Goal: Transaction & Acquisition: Purchase product/service

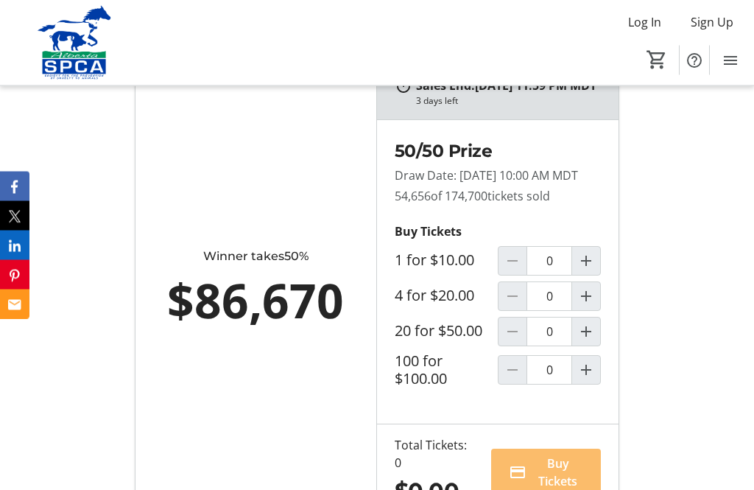
scroll to position [995, 0]
click at [588, 378] on mat-icon "Increment by one" at bounding box center [586, 370] width 18 height 18
type input "1"
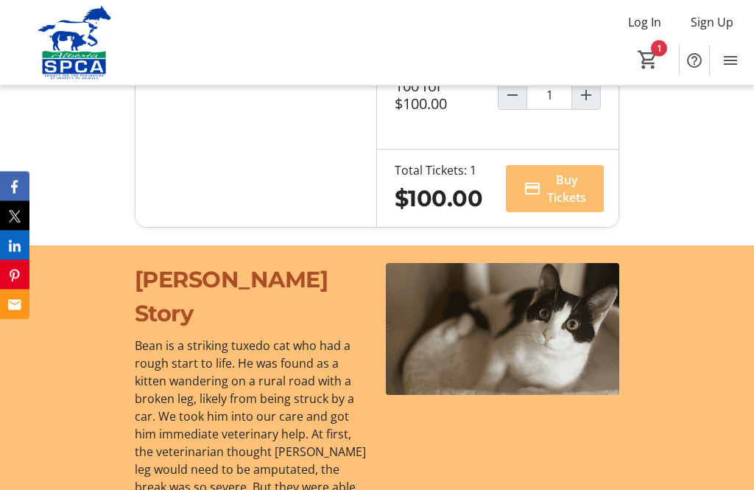
scroll to position [1323, 0]
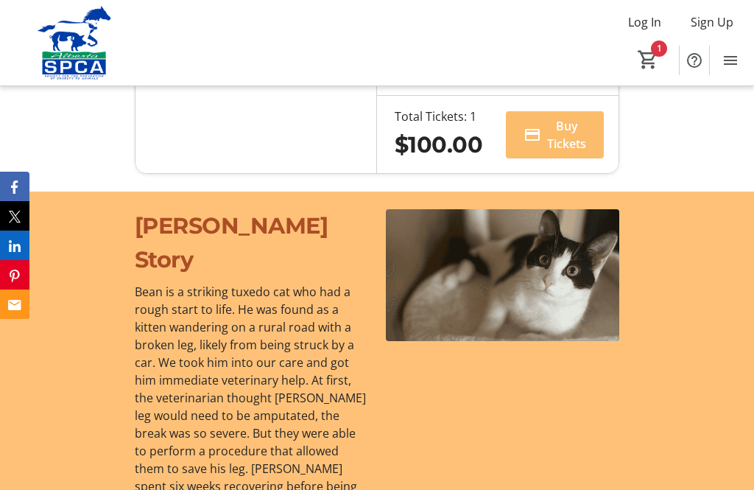
click at [570, 158] on span at bounding box center [555, 134] width 98 height 47
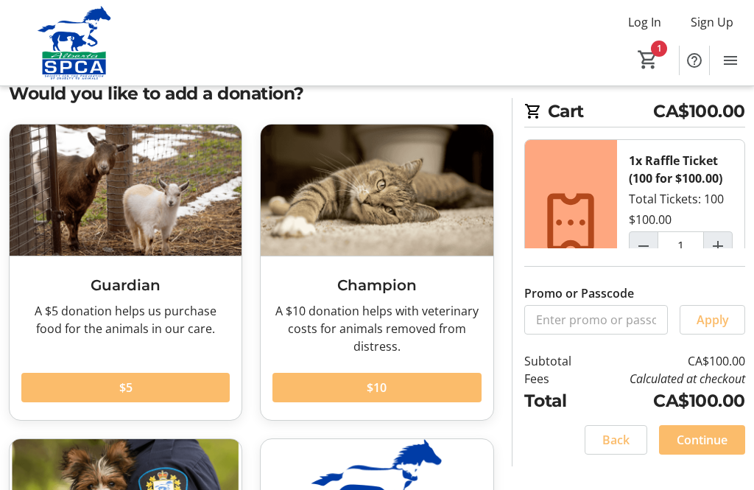
scroll to position [43, 0]
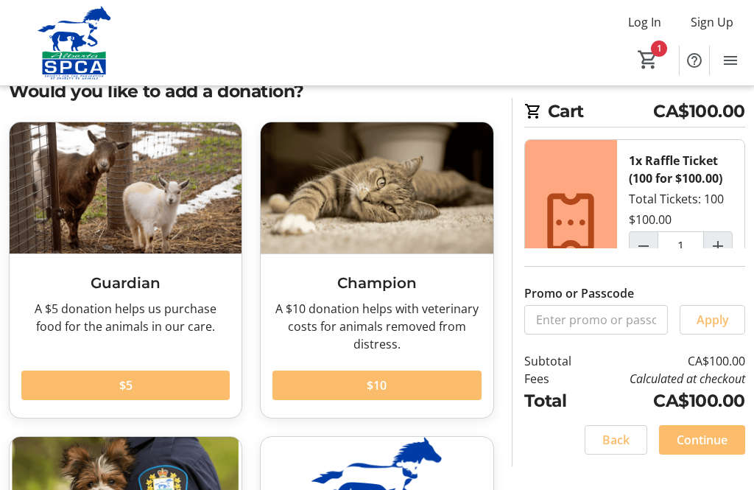
click at [710, 448] on span "Continue" at bounding box center [702, 440] width 51 height 18
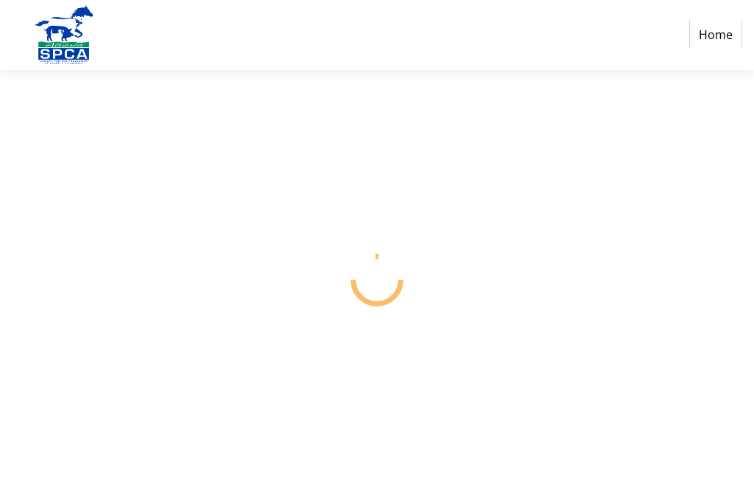
select select "CA"
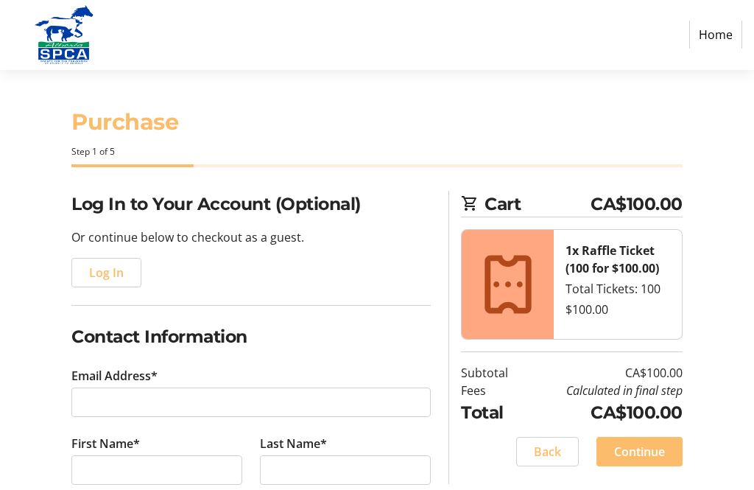
scroll to position [1, 0]
click at [638, 449] on span "Continue" at bounding box center [639, 452] width 51 height 18
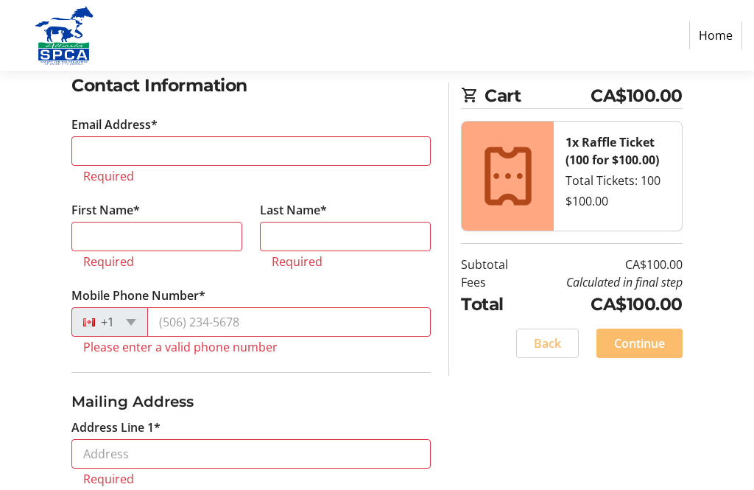
scroll to position [272, 0]
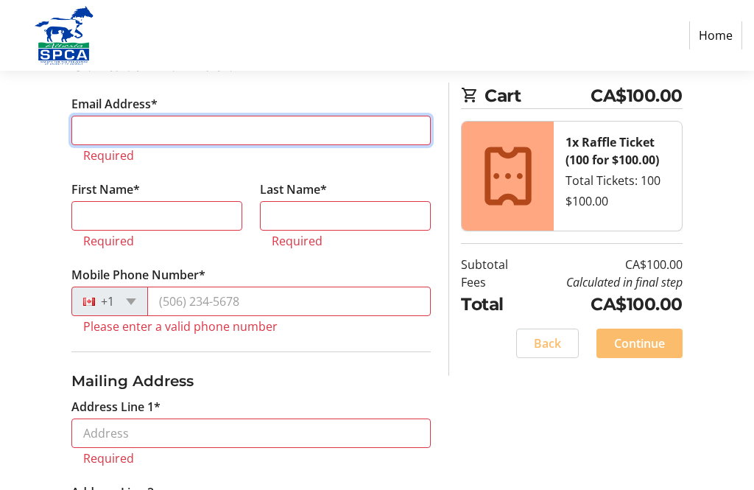
click at [243, 133] on input "Email Address*" at bounding box center [250, 130] width 359 height 29
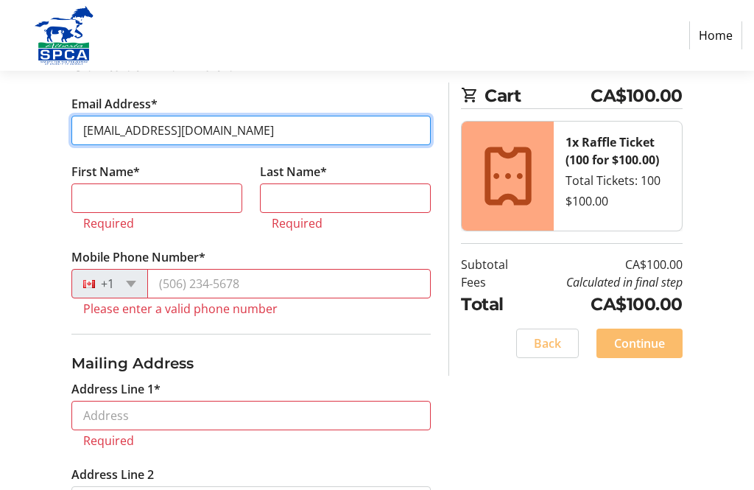
type input "[EMAIL_ADDRESS][DOMAIN_NAME]"
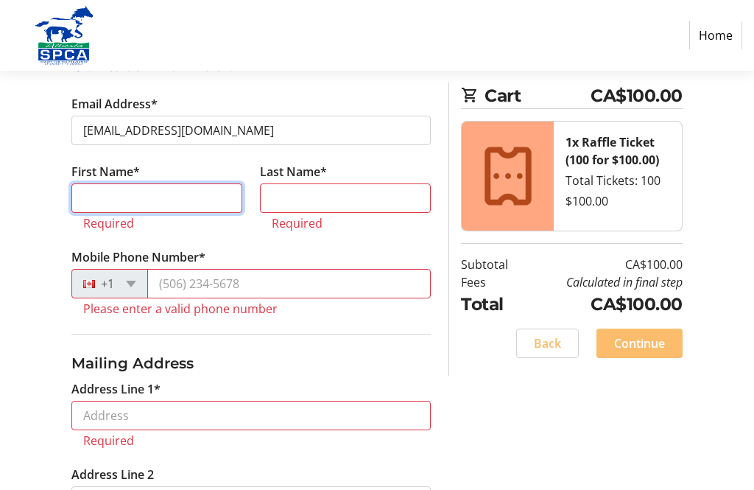
click at [200, 183] on input "First Name*" at bounding box center [156, 197] width 171 height 29
type input "[PERSON_NAME]"
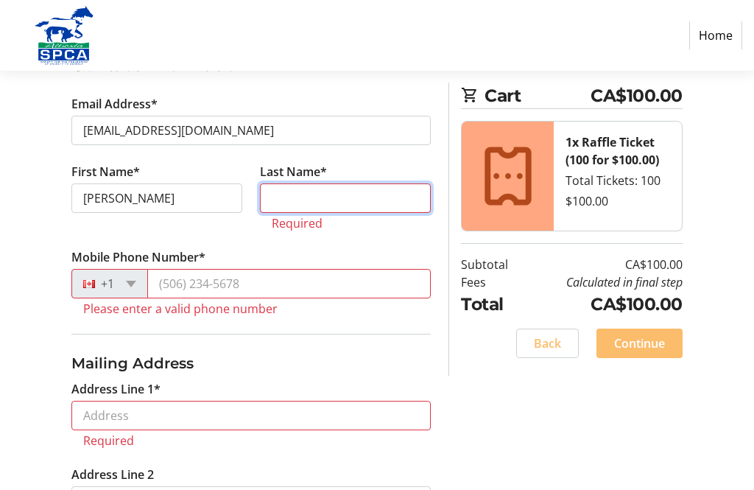
click at [352, 200] on input "Last Name*" at bounding box center [345, 197] width 171 height 29
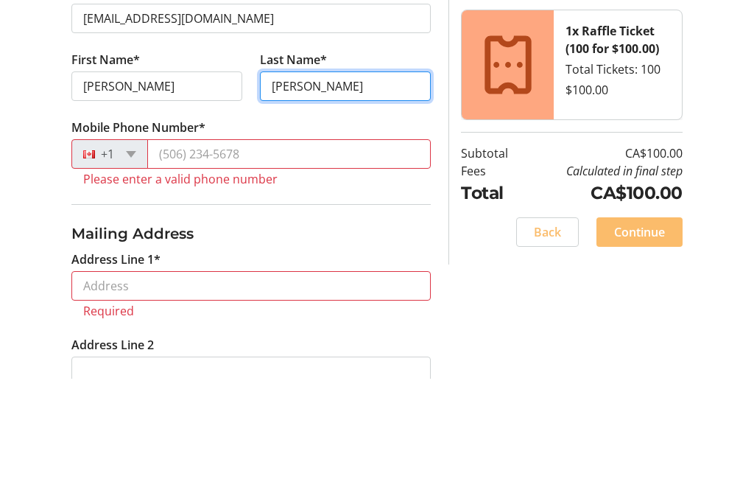
type input "[PERSON_NAME]"
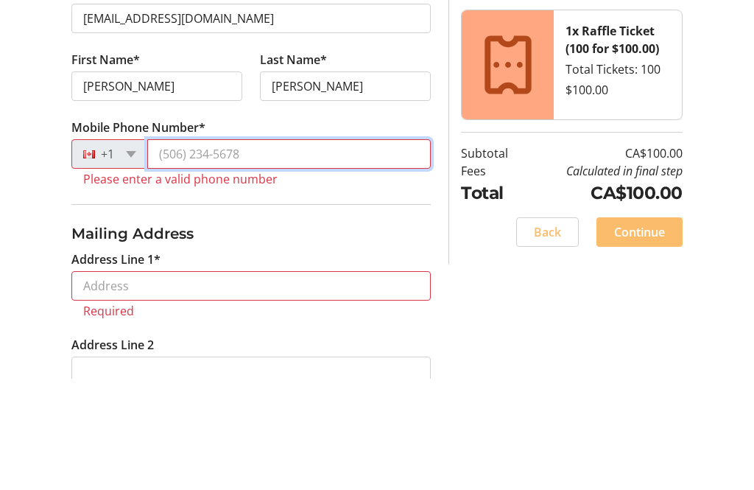
click at [204, 251] on input "Mobile Phone Number*" at bounding box center [289, 265] width 284 height 29
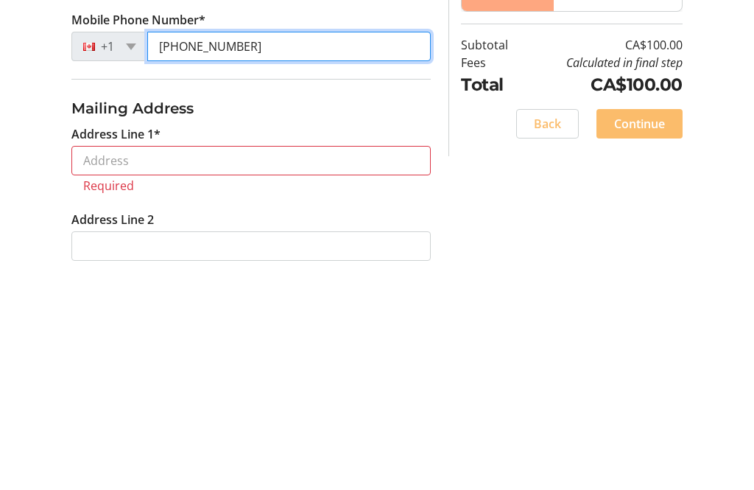
type input "[PHONE_NUMBER]"
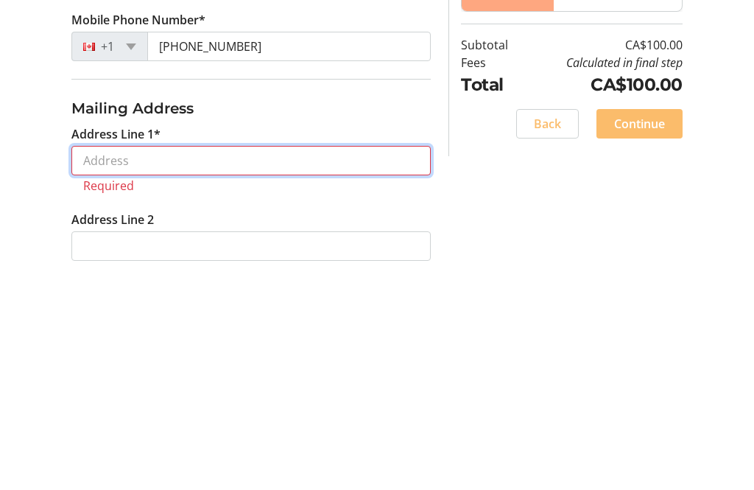
click at [236, 365] on input "Address Line 1*" at bounding box center [250, 379] width 359 height 29
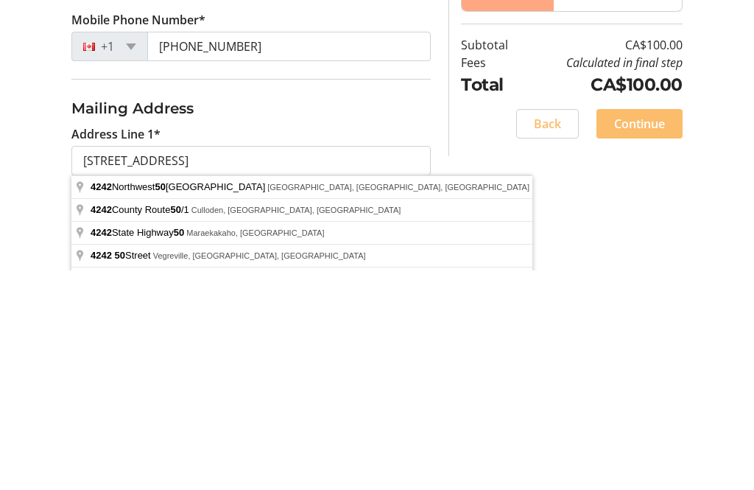
type input "[STREET_ADDRESS]"
type input "Vegreville"
select select "AB"
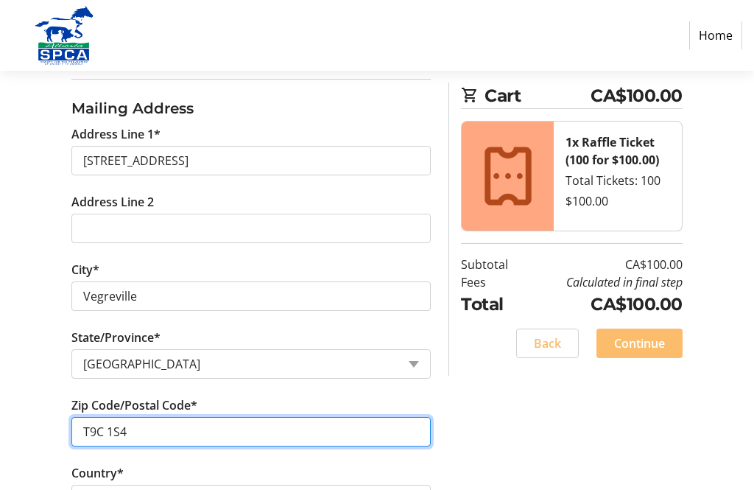
click at [165, 428] on input "T9C 1S4" at bounding box center [250, 431] width 359 height 29
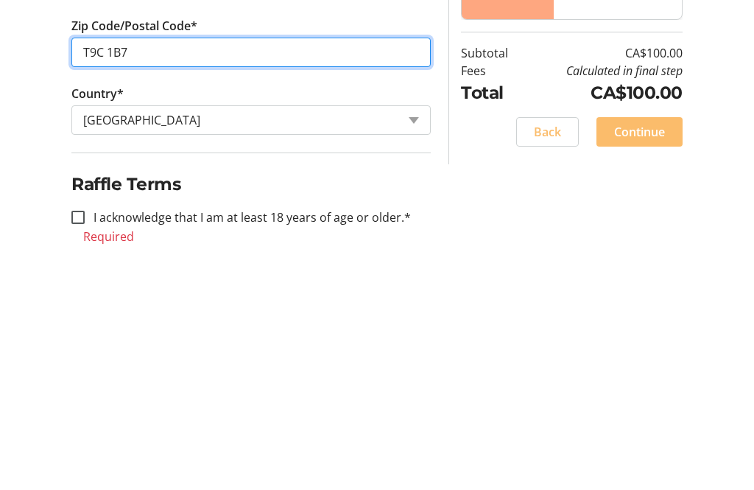
type input "T9C 1B7"
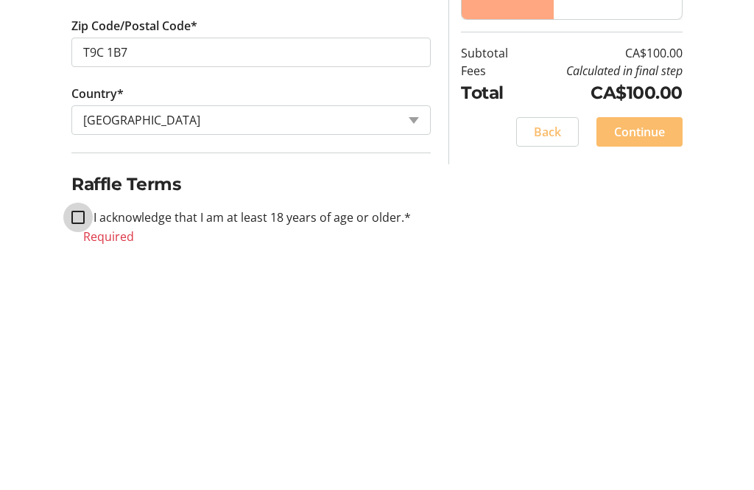
click at [83, 422] on input "I acknowledge that I am at least 18 years of age or older.*" at bounding box center [77, 428] width 13 height 13
checkbox input "true"
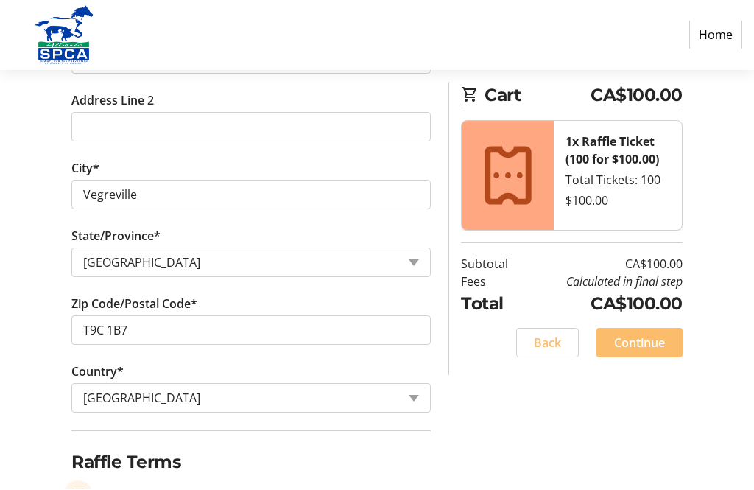
scroll to position [593, 0]
click at [647, 342] on span "Continue" at bounding box center [639, 343] width 51 height 18
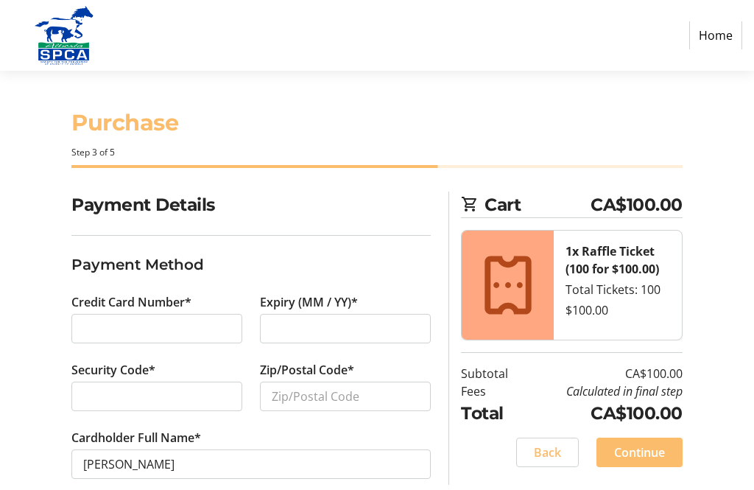
scroll to position [49, 0]
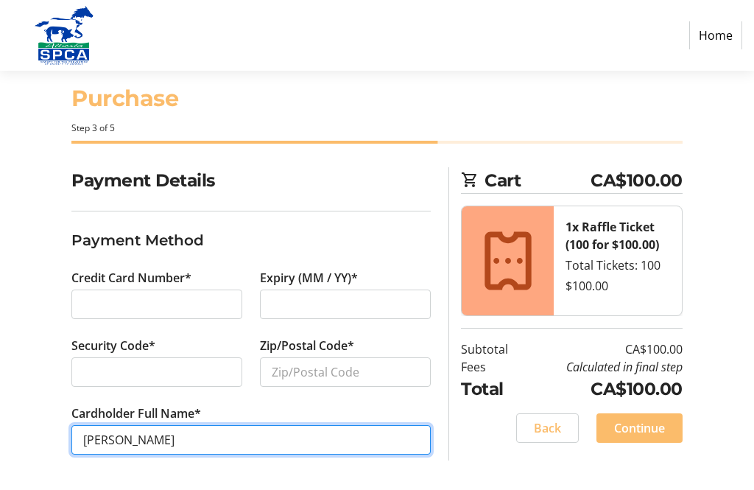
click at [222, 425] on input "[PERSON_NAME]" at bounding box center [250, 439] width 359 height 29
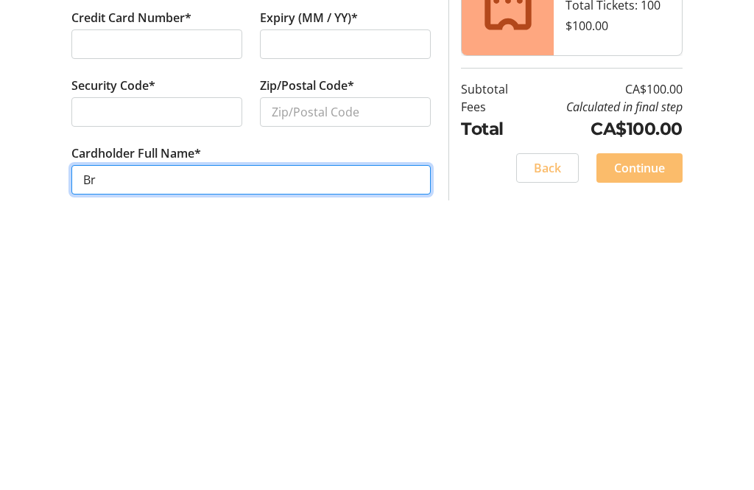
type input "B"
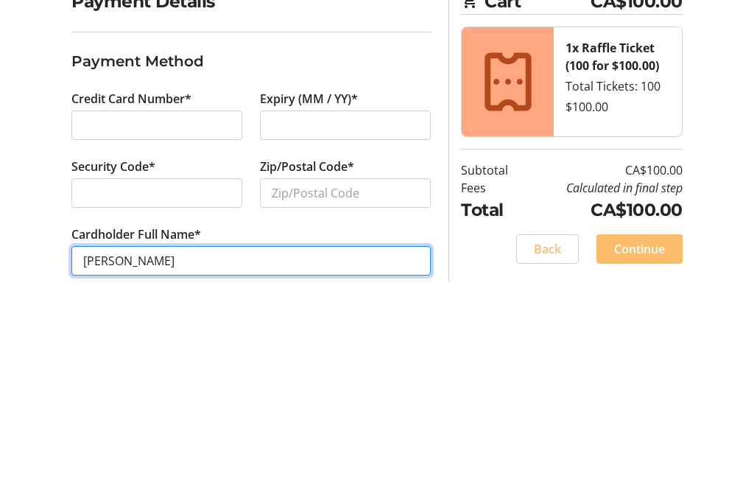
type input "[PERSON_NAME]"
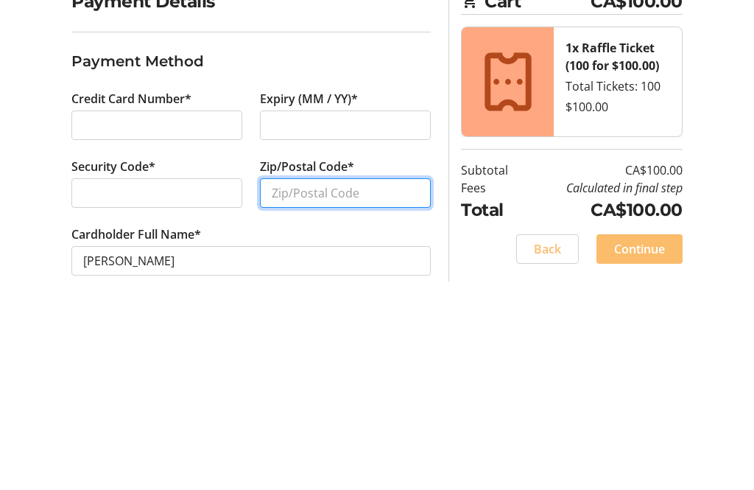
click at [348, 357] on input "Zip/Postal Code*" at bounding box center [345, 371] width 171 height 29
type input "T9C1B7"
